Goal: Information Seeking & Learning: Learn about a topic

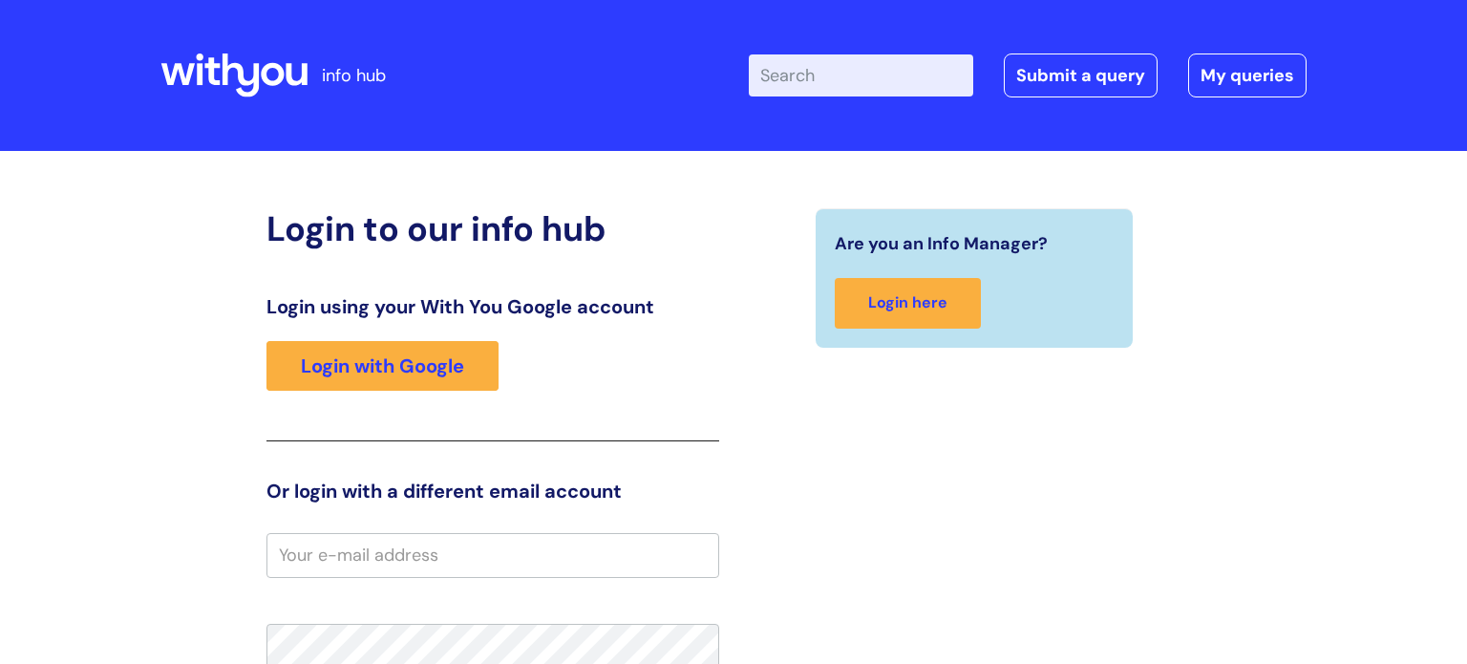
click at [828, 71] on input "Enter your search term here..." at bounding box center [861, 75] width 225 height 42
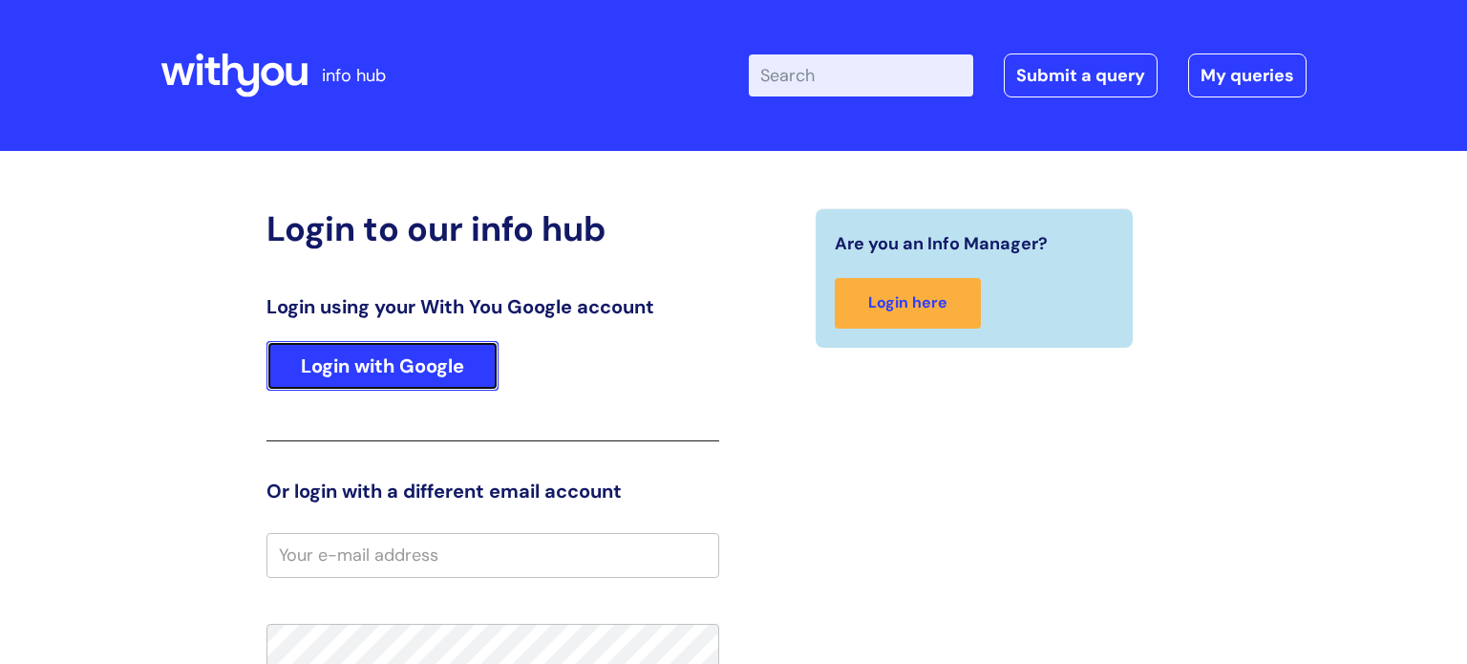
click at [418, 371] on link "Login with Google" at bounding box center [383, 366] width 232 height 50
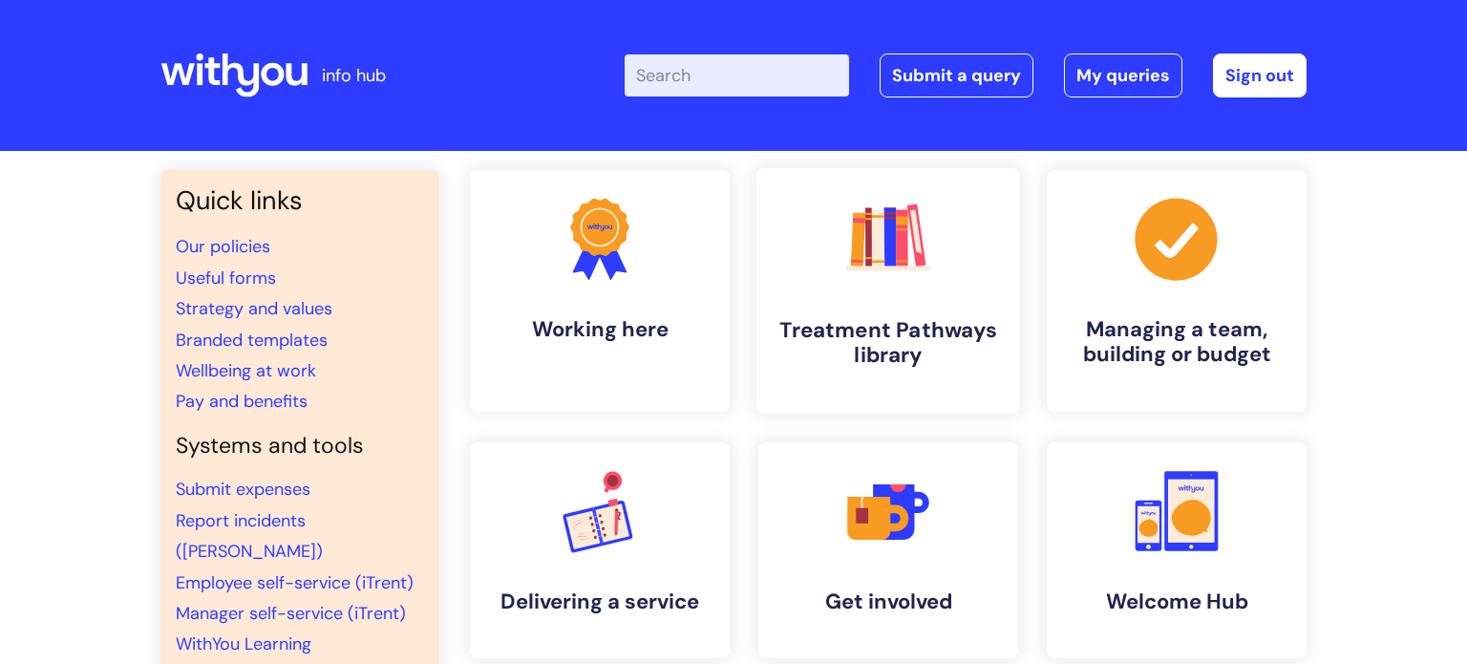
click at [845, 294] on link ".cls-1{fill:#f89b22;}.cls-1,.cls-2,.cls-3,.cls-4,.cls-5,.cls-6,.cls-7{stroke-wi…" at bounding box center [889, 291] width 264 height 246
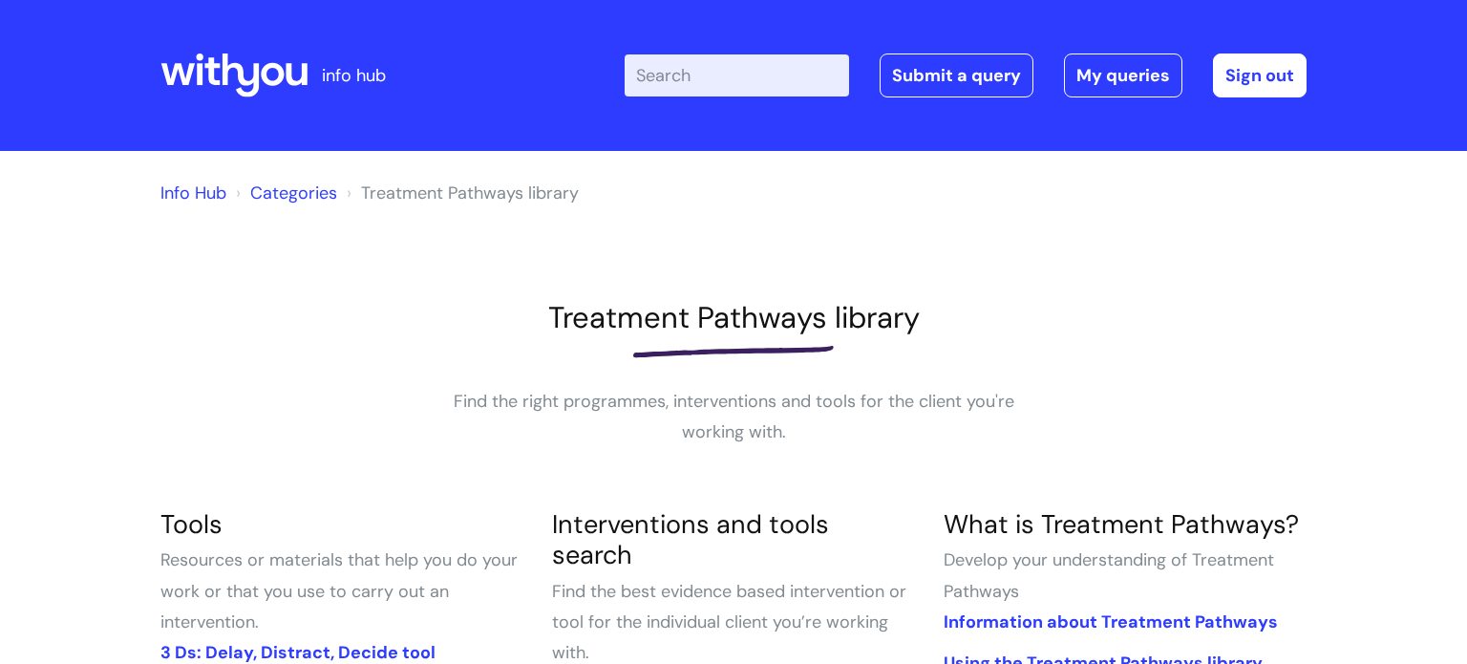
click at [769, 64] on input "Enter your search term here..." at bounding box center [737, 75] width 225 height 42
type input "domestic abuse"
click button "Search" at bounding box center [0, 0] width 0 height 0
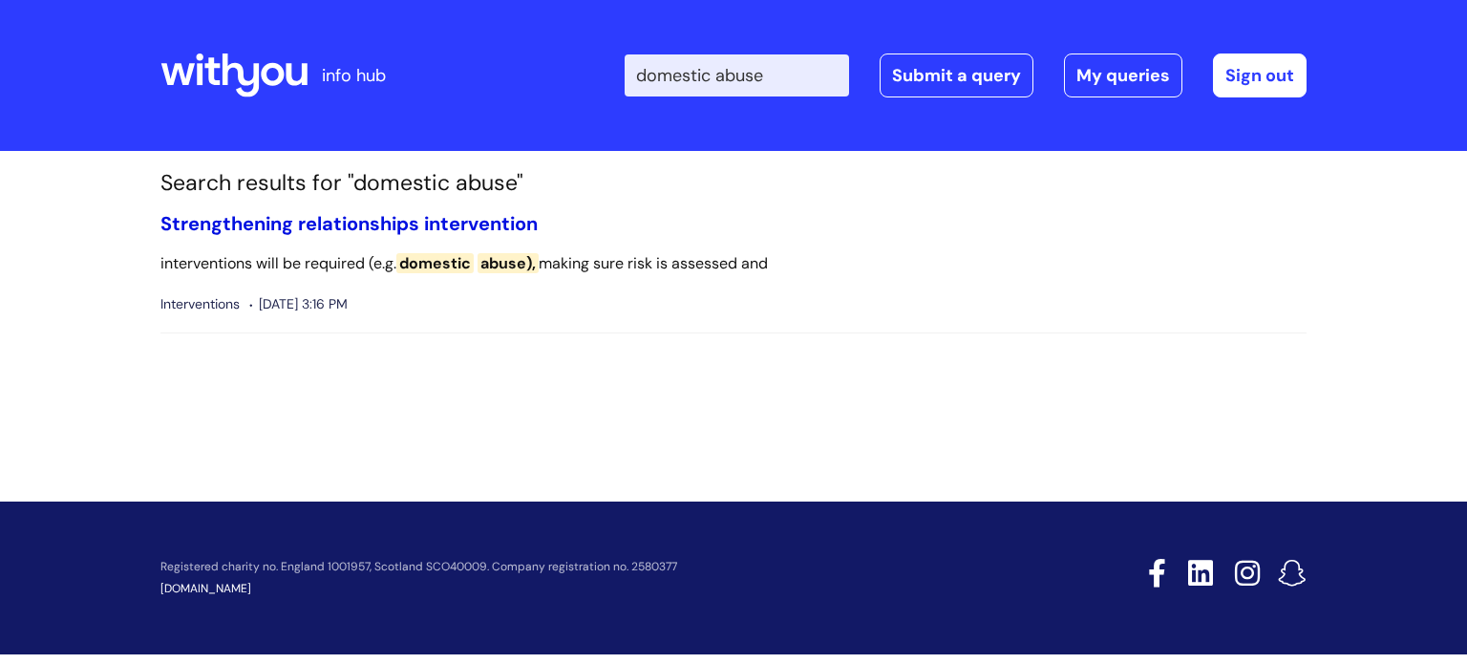
click at [436, 225] on link "Strengthening relationships intervention" at bounding box center [348, 223] width 377 height 25
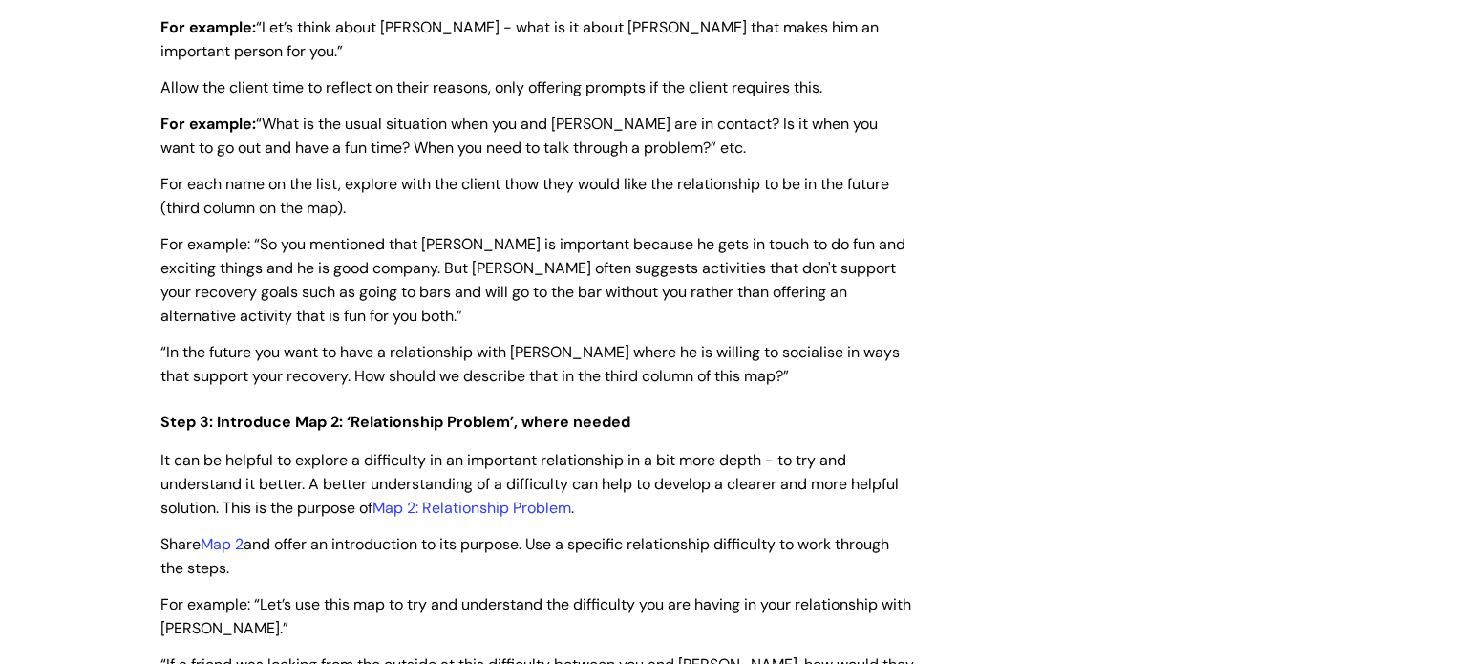
scroll to position [3030, 0]
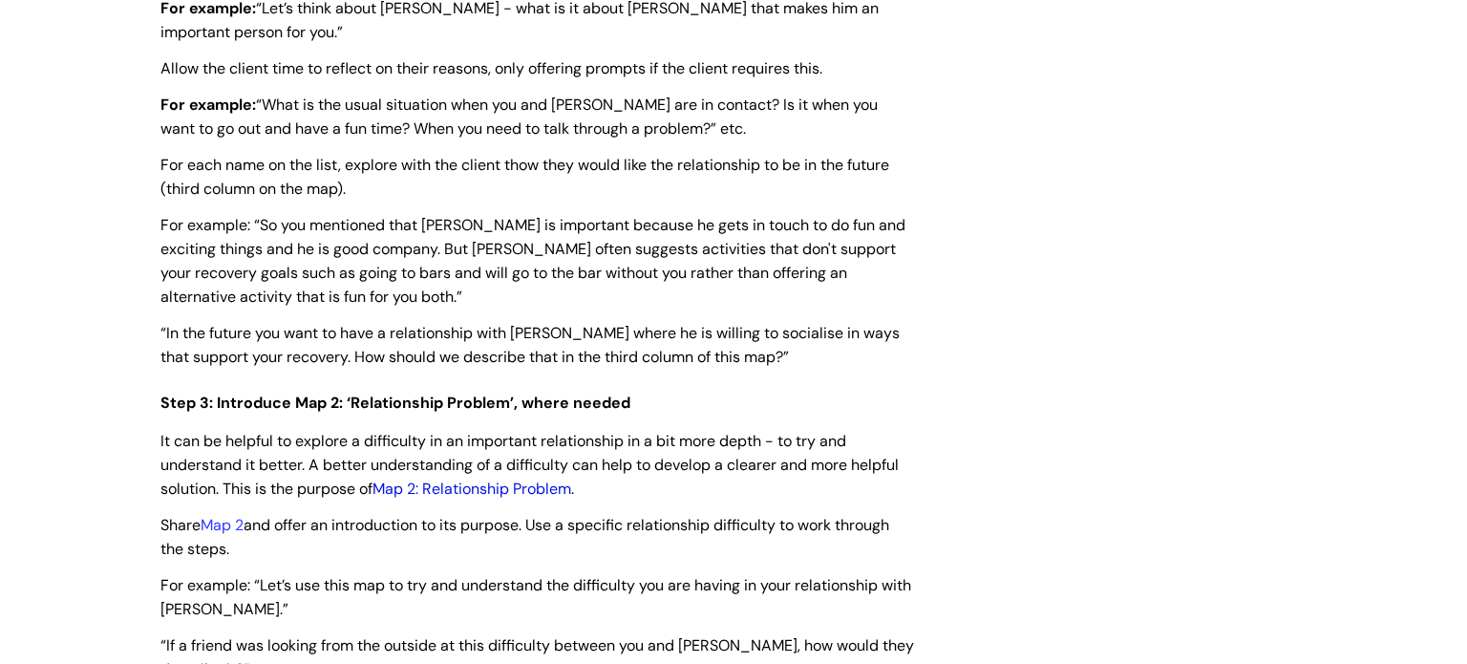
click at [550, 499] on link "Map 2: Relationship Problem" at bounding box center [472, 489] width 199 height 20
